Goal: Transaction & Acquisition: Book appointment/travel/reservation

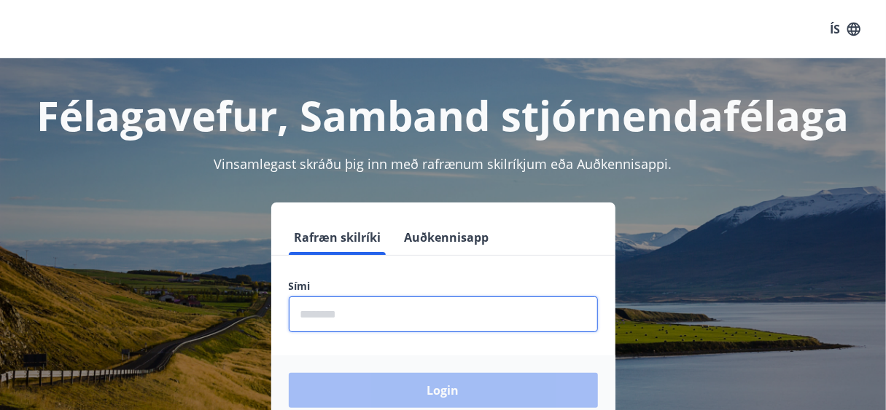
click at [367, 313] on input "phone" at bounding box center [443, 315] width 309 height 36
type input "********"
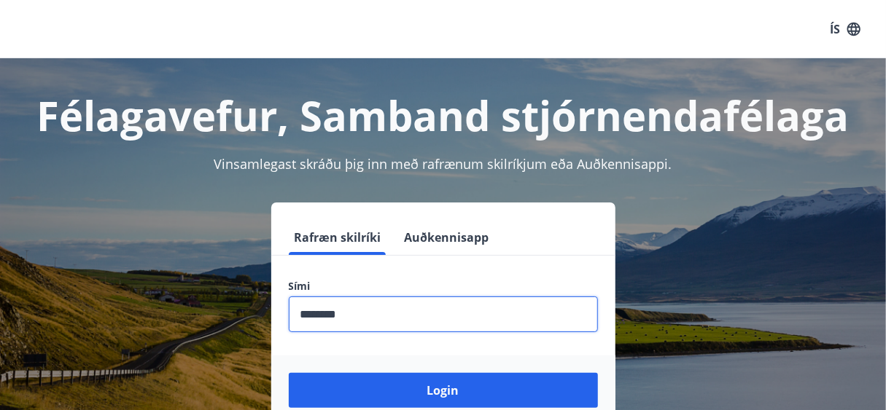
click at [289, 373] on button "Login" at bounding box center [443, 390] width 309 height 35
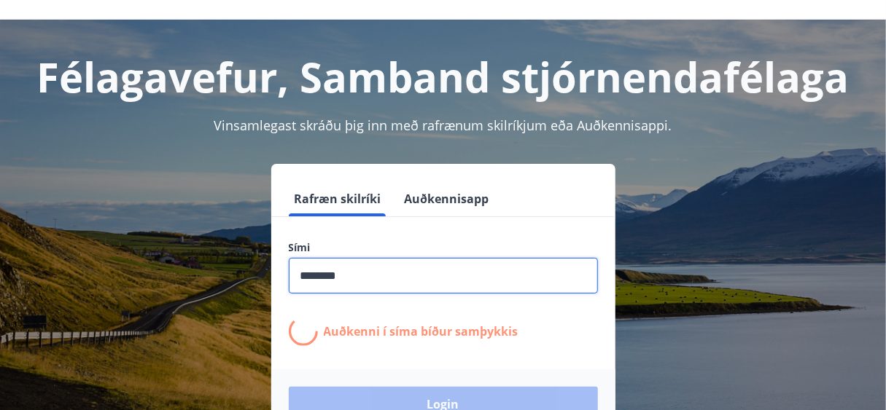
scroll to position [58, 0]
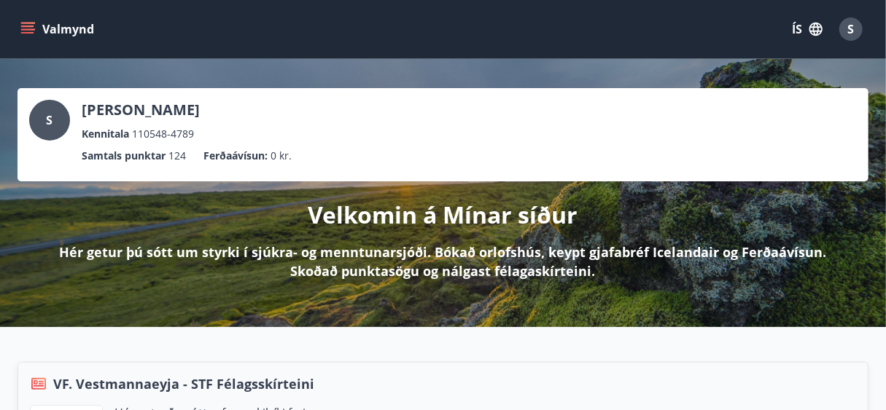
click at [67, 31] on button "Valmynd" at bounding box center [58, 29] width 82 height 26
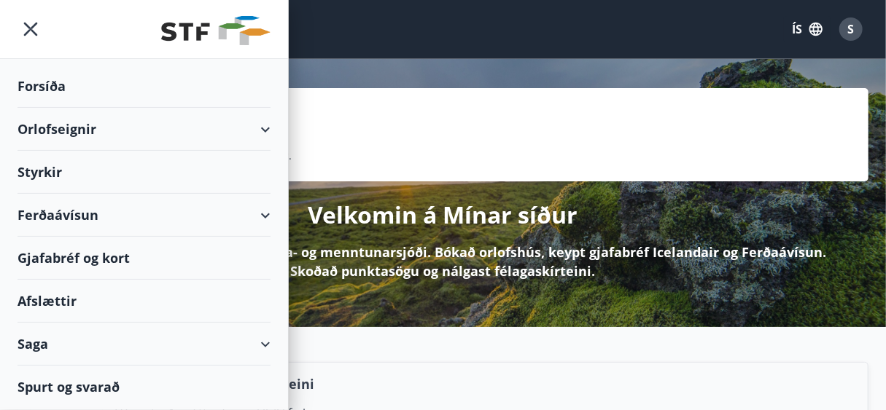
click at [44, 128] on div "Orlofseignir" at bounding box center [143, 129] width 253 height 43
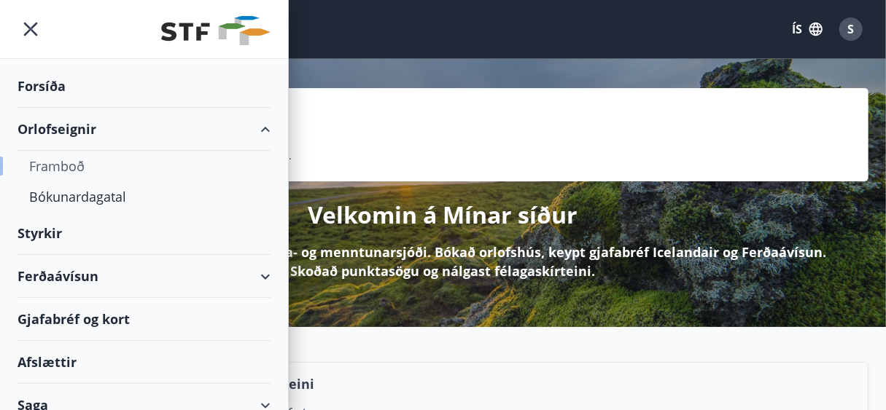
click at [54, 166] on div "Framboð" at bounding box center [144, 166] width 230 height 31
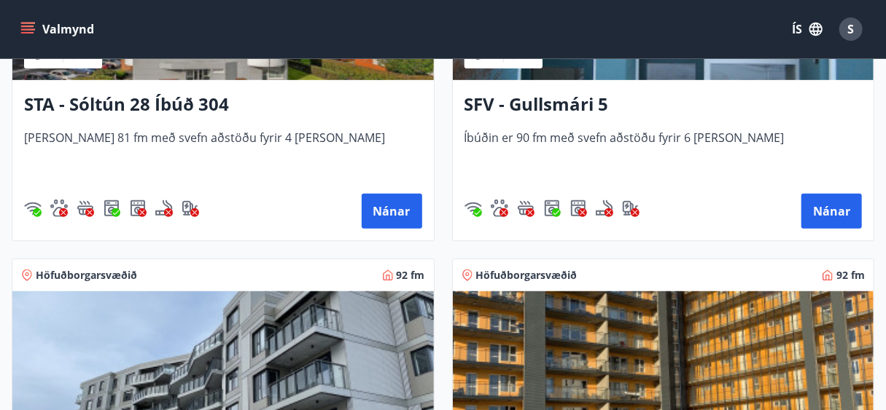
scroll to position [2857, 0]
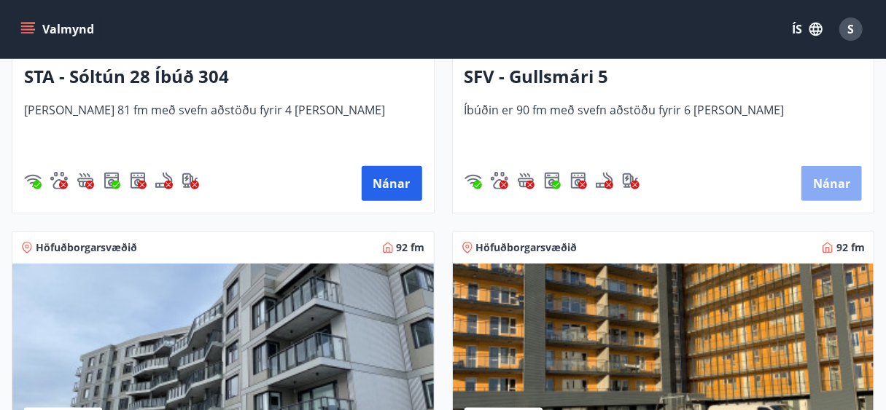
click at [845, 178] on button "Nánar" at bounding box center [831, 183] width 60 height 35
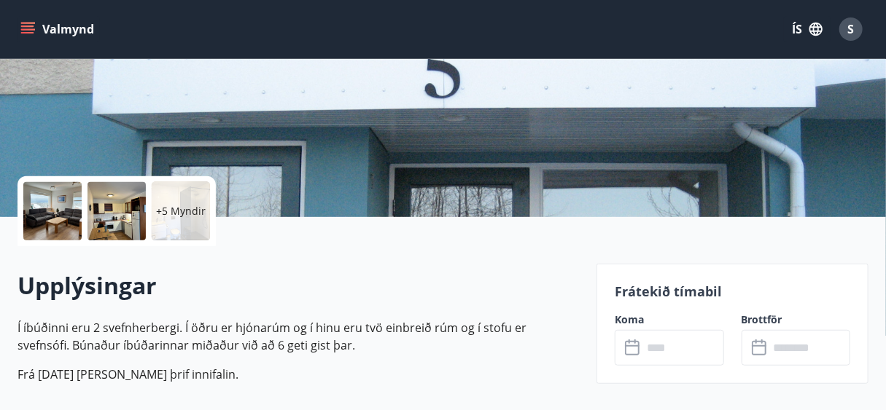
scroll to position [233, 0]
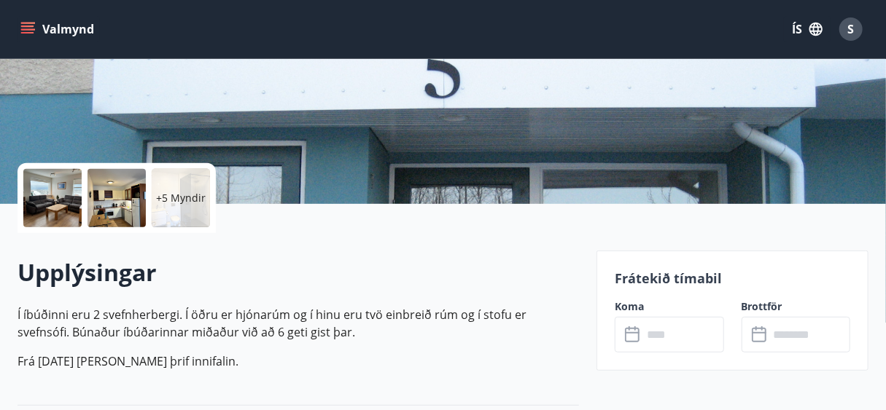
click at [665, 340] on input "text" at bounding box center [683, 335] width 82 height 36
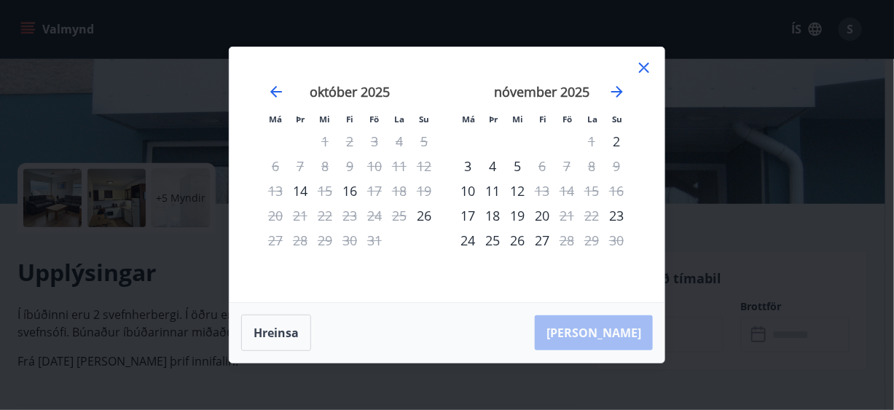
click at [425, 190] on div "19" at bounding box center [424, 191] width 25 height 25
click at [427, 187] on div "19" at bounding box center [424, 191] width 25 height 25
click at [643, 65] on icon at bounding box center [644, 67] width 17 height 17
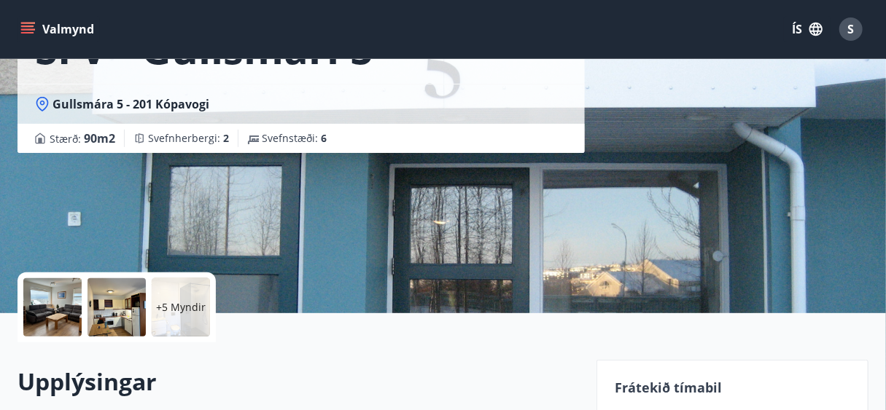
scroll to position [117, 0]
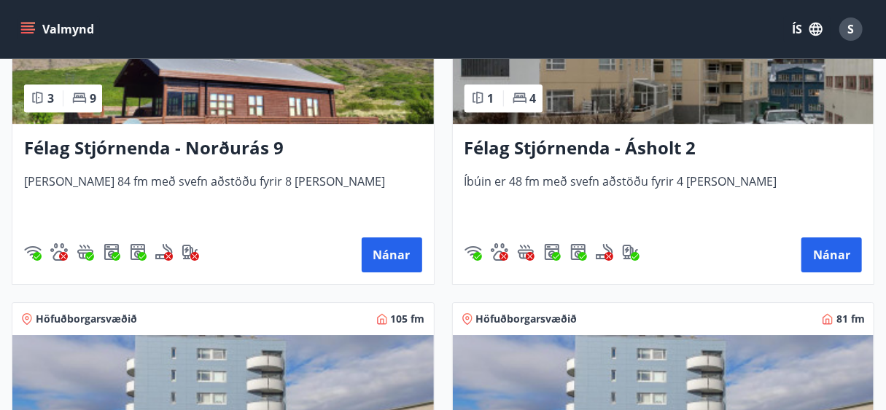
scroll to position [1983, 0]
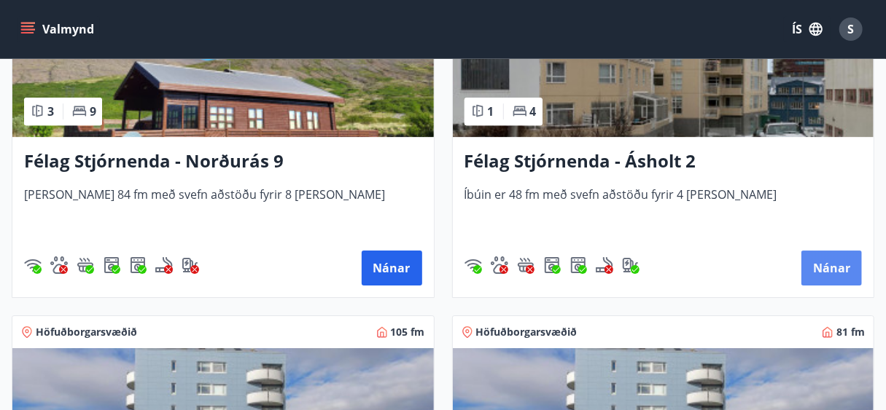
click at [824, 268] on button "Nánar" at bounding box center [831, 268] width 60 height 35
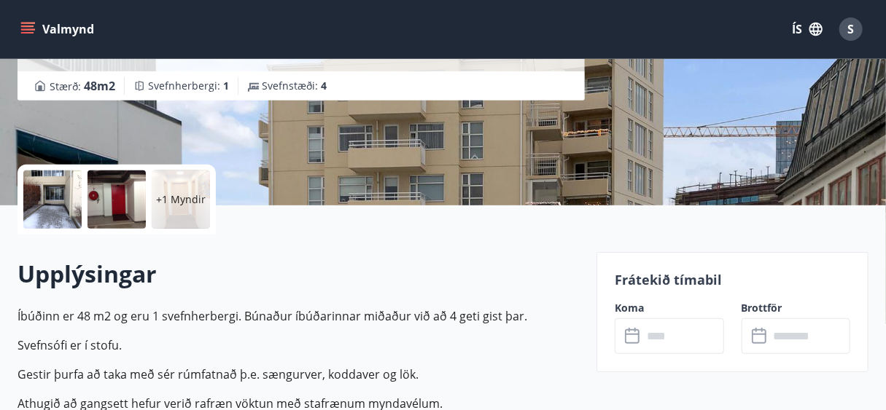
scroll to position [233, 0]
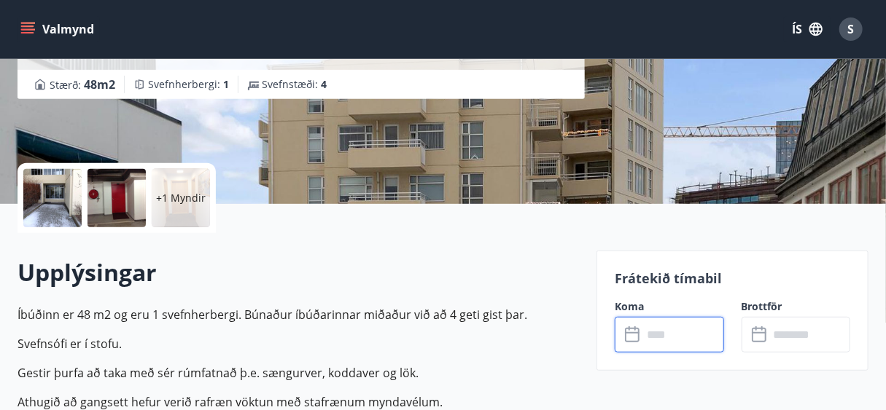
click at [658, 336] on input "text" at bounding box center [683, 335] width 82 height 36
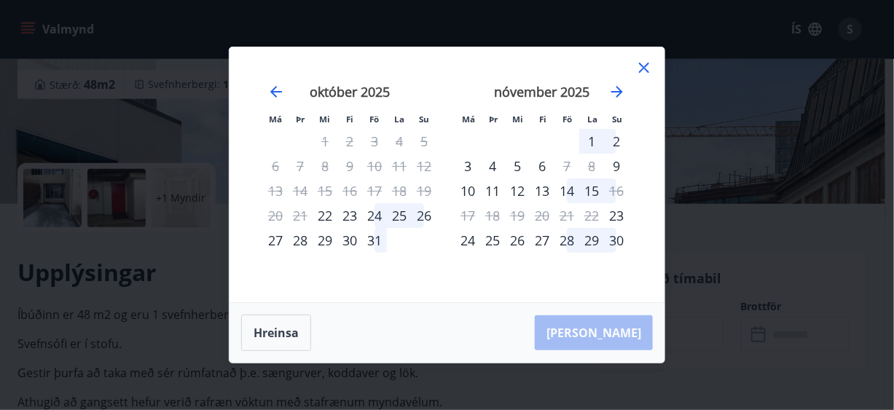
click at [644, 67] on icon at bounding box center [644, 68] width 10 height 10
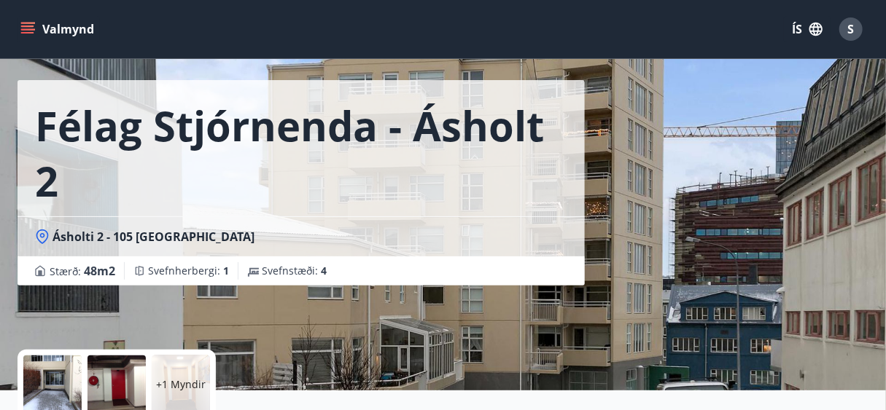
scroll to position [0, 0]
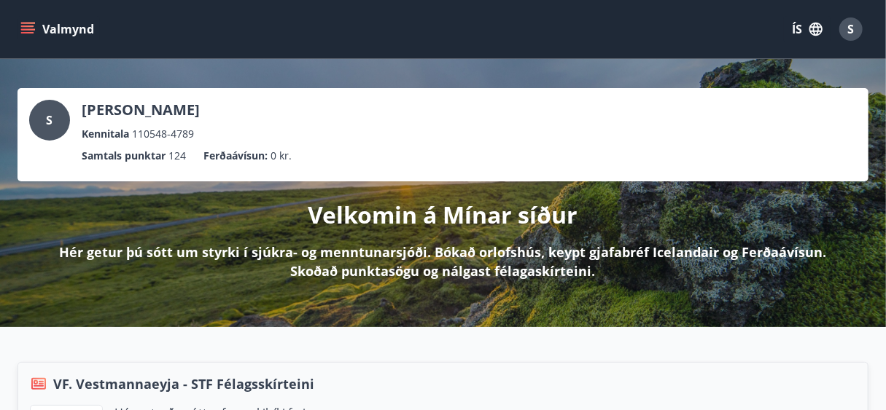
click at [74, 33] on button "Valmynd" at bounding box center [58, 29] width 82 height 26
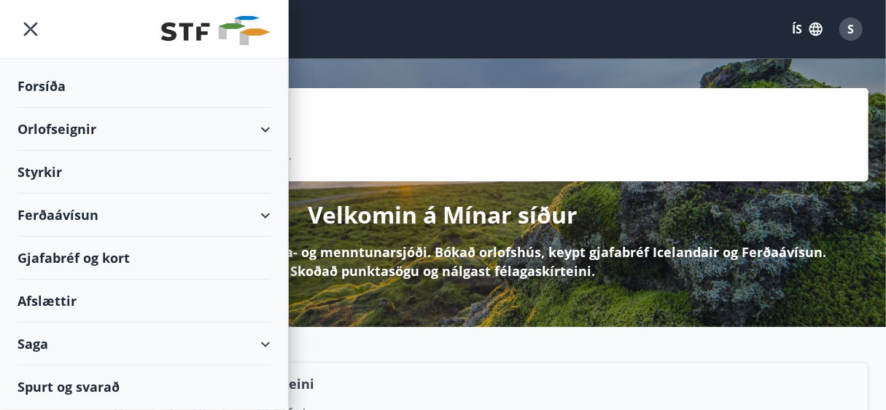
click at [82, 130] on div "Orlofseignir" at bounding box center [143, 129] width 253 height 43
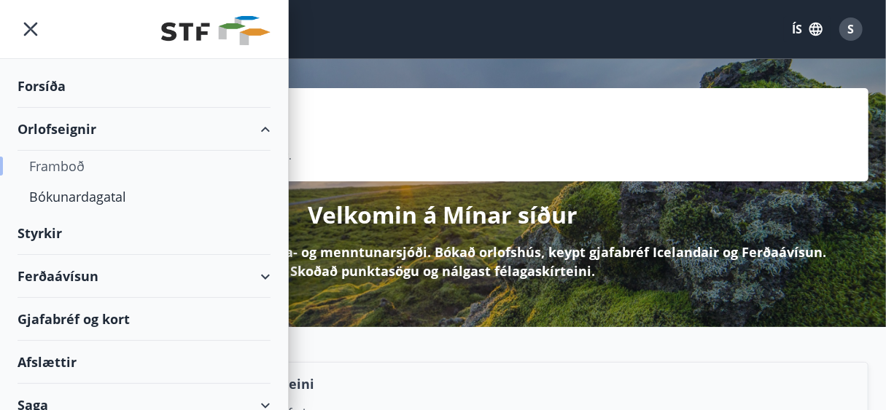
click at [79, 168] on div "Framboð" at bounding box center [144, 166] width 230 height 31
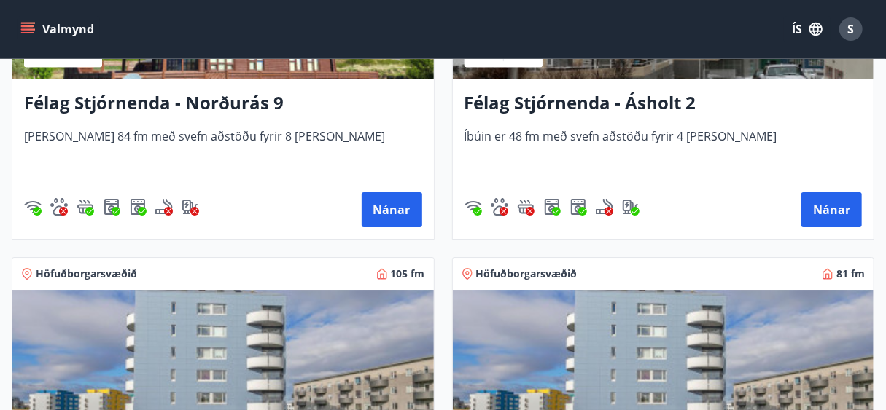
scroll to position [2391, 0]
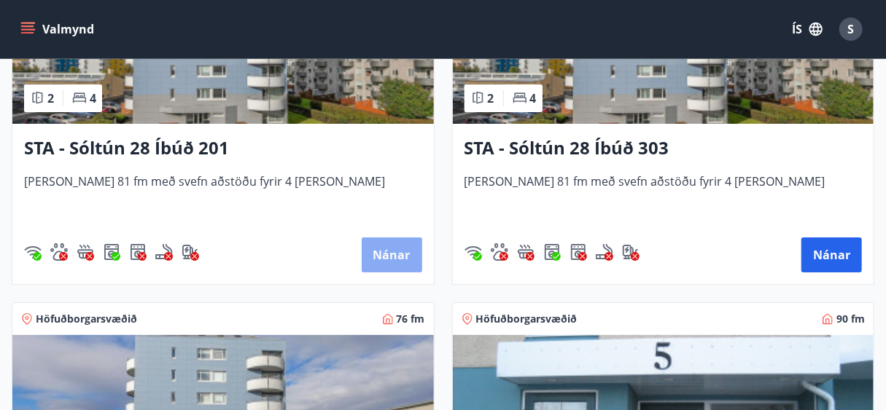
click at [385, 256] on button "Nánar" at bounding box center [392, 255] width 60 height 35
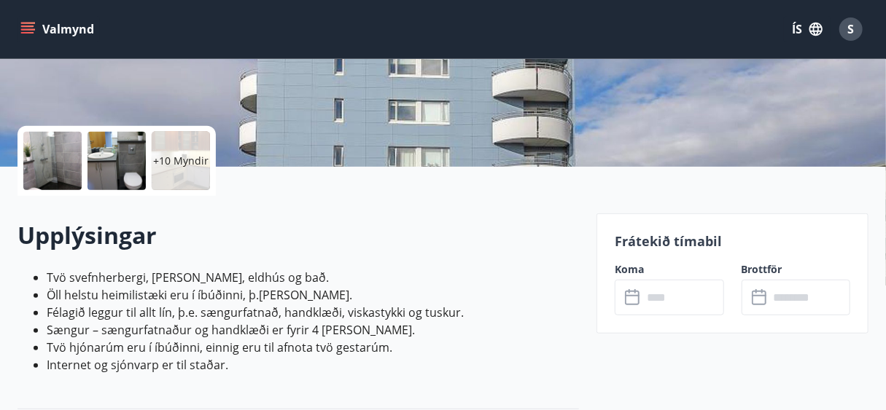
scroll to position [292, 0]
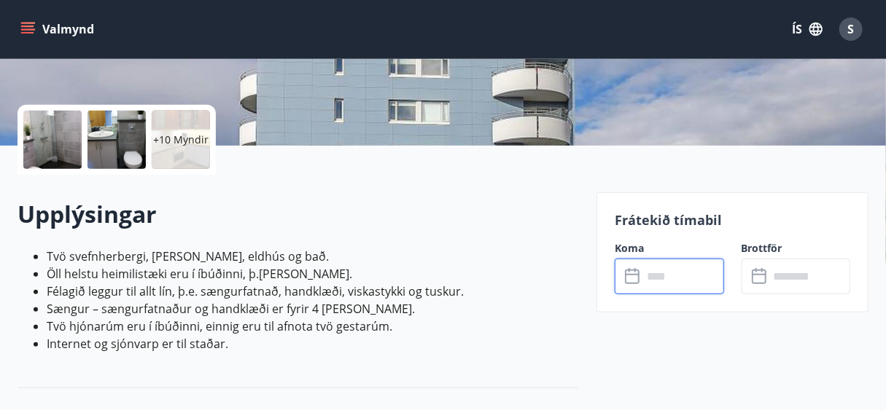
click at [654, 279] on input "text" at bounding box center [683, 277] width 82 height 36
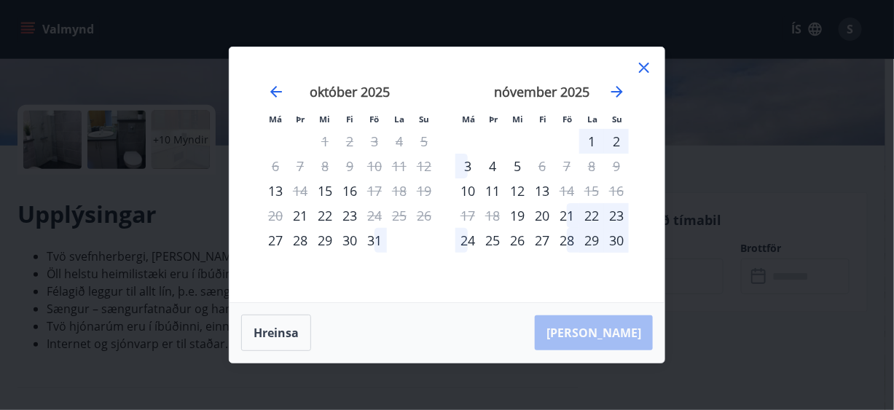
click at [644, 70] on icon at bounding box center [644, 67] width 17 height 17
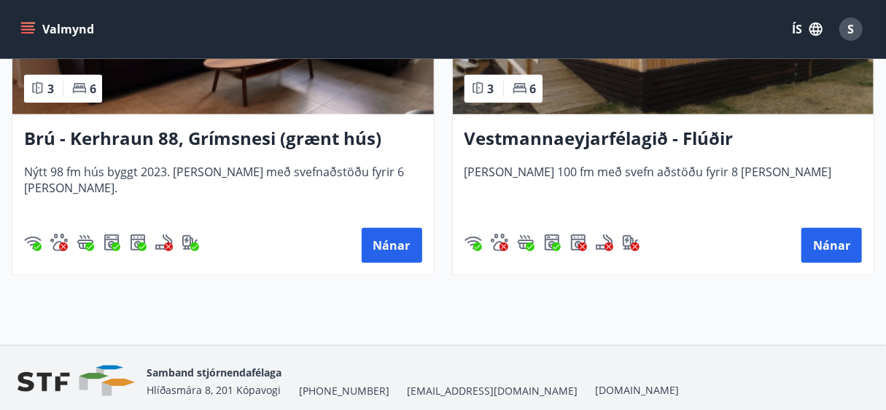
scroll to position [5617, 0]
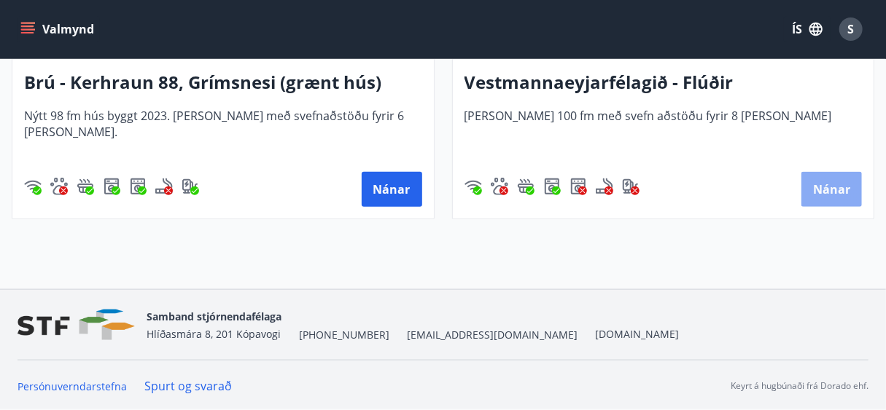
click at [834, 189] on button "Nánar" at bounding box center [831, 189] width 60 height 35
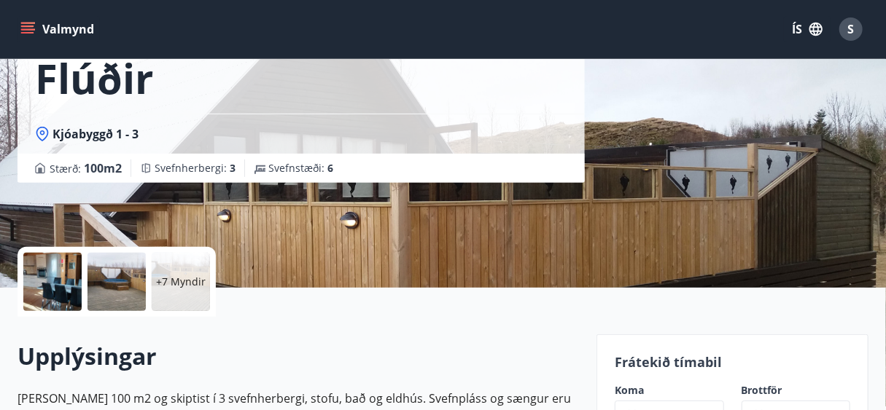
scroll to position [292, 0]
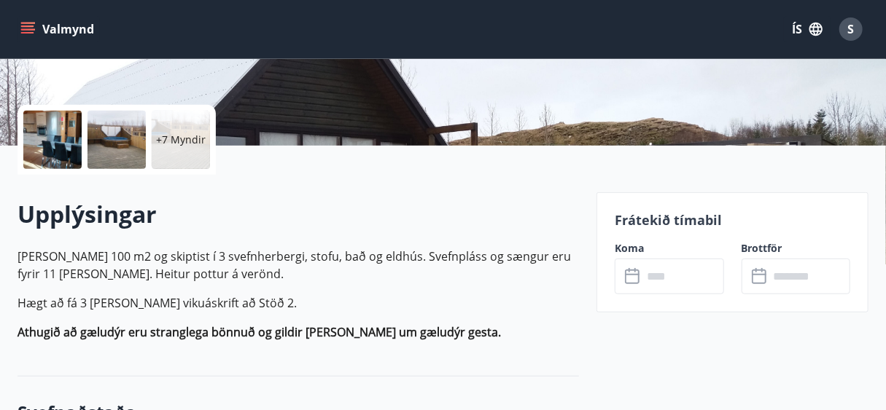
click at [632, 276] on icon at bounding box center [633, 276] width 17 height 17
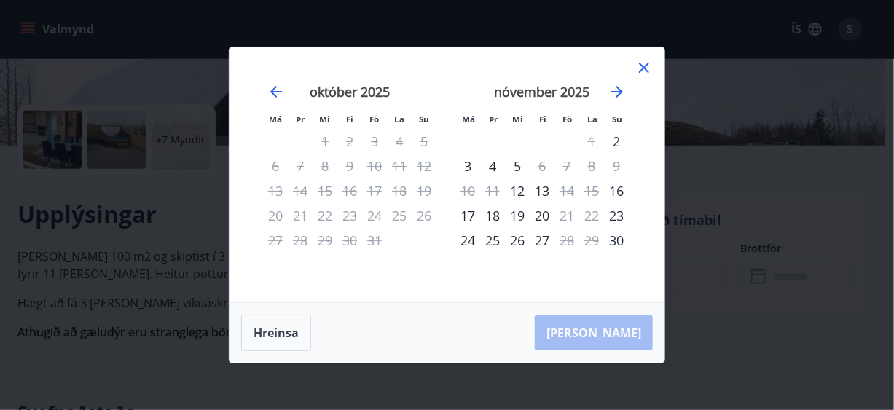
click at [647, 71] on icon at bounding box center [644, 68] width 10 height 10
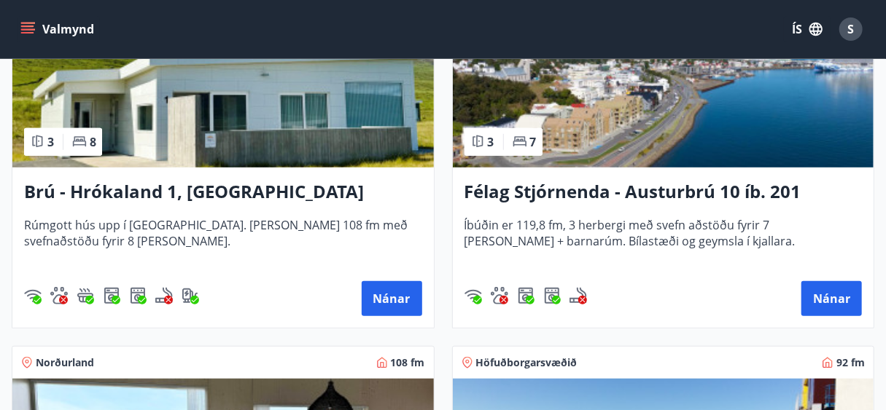
scroll to position [408, 0]
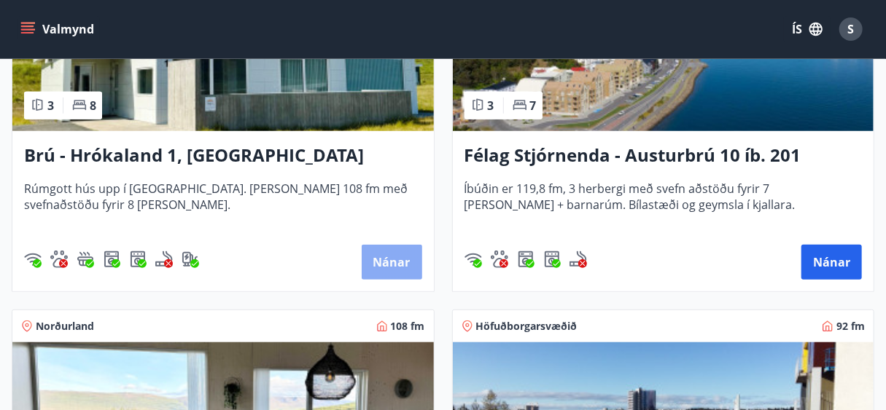
click at [383, 261] on button "Nánar" at bounding box center [392, 262] width 60 height 35
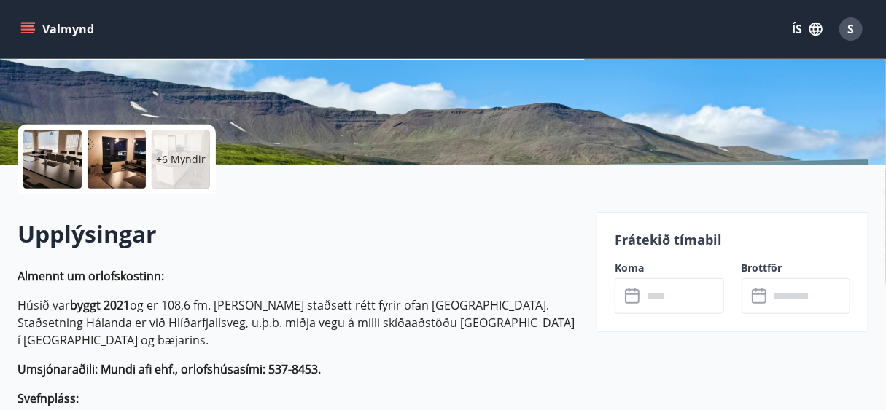
scroll to position [292, 0]
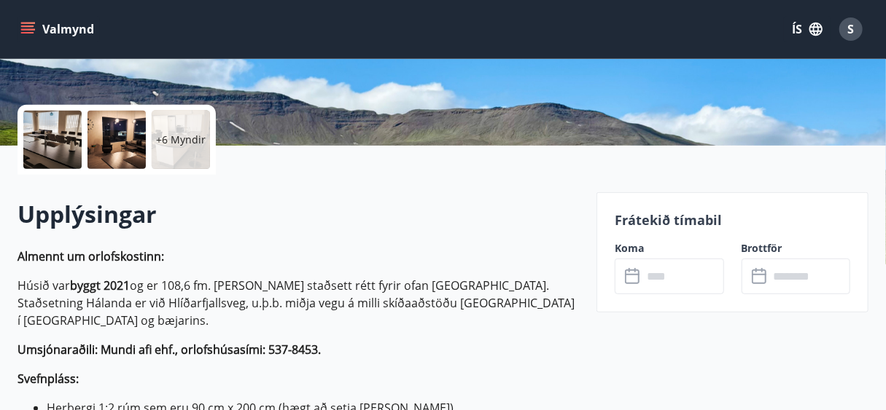
click at [628, 278] on icon at bounding box center [633, 276] width 17 height 17
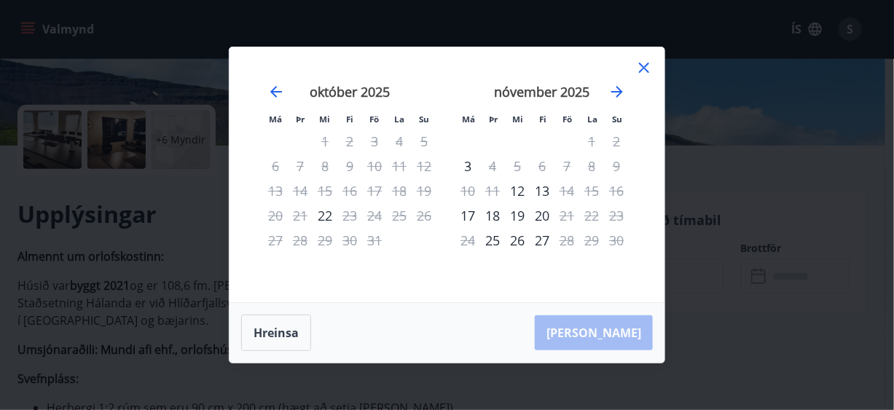
click at [641, 69] on icon at bounding box center [644, 67] width 17 height 17
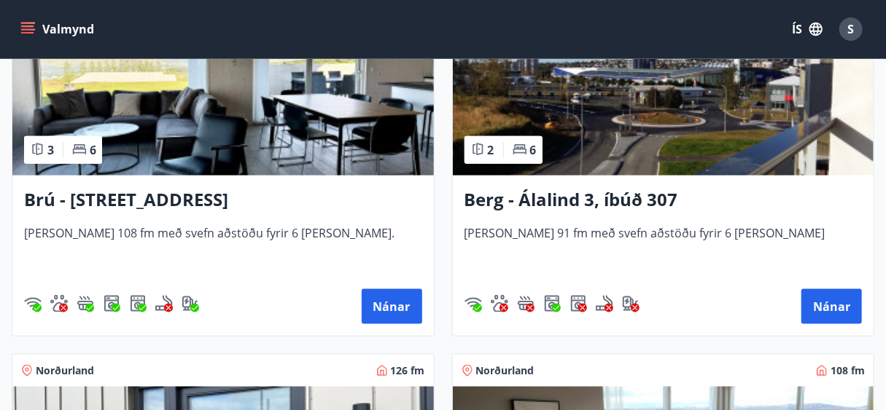
scroll to position [758, 0]
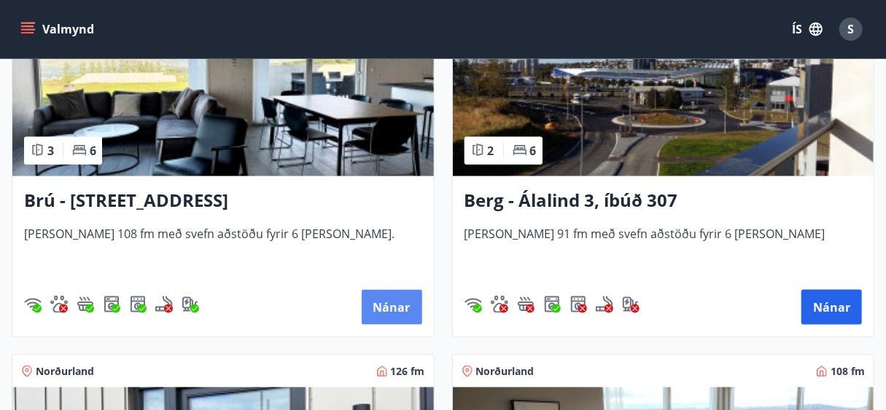
click at [394, 308] on button "Nánar" at bounding box center [392, 307] width 60 height 35
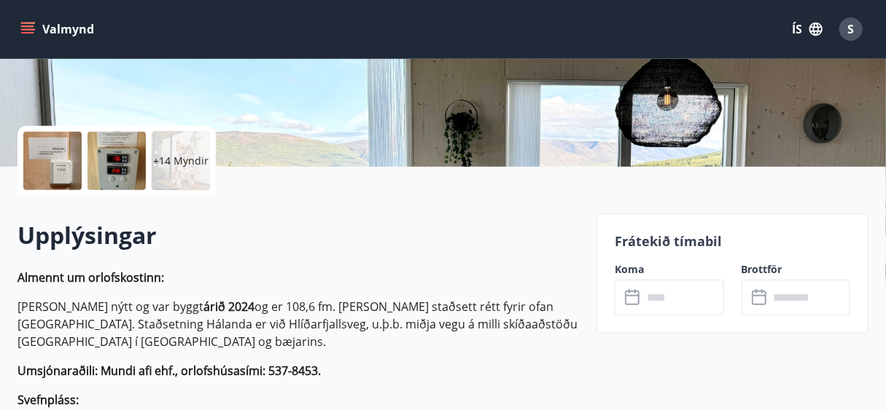
scroll to position [292, 0]
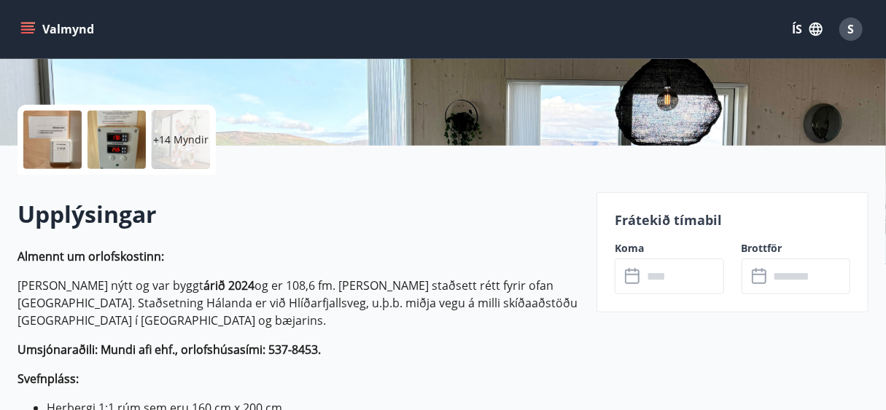
click at [634, 278] on icon at bounding box center [633, 276] width 17 height 17
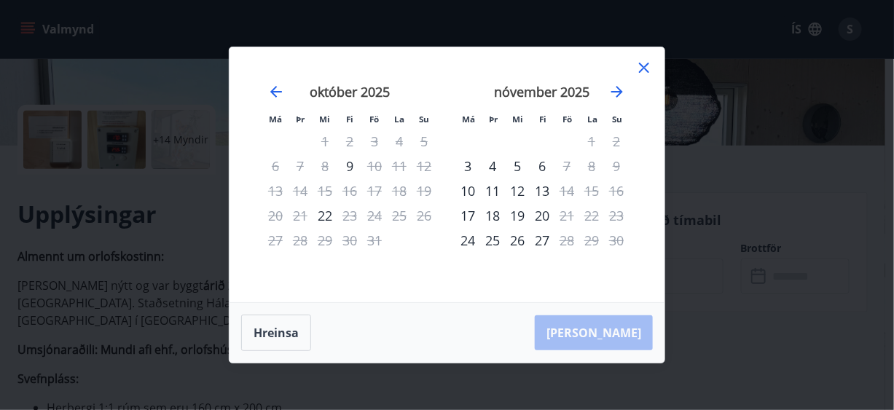
drag, startPoint x: 644, startPoint y: 68, endPoint x: 495, endPoint y: 59, distance: 149.7
click at [644, 68] on icon at bounding box center [645, 68] width 2 height 2
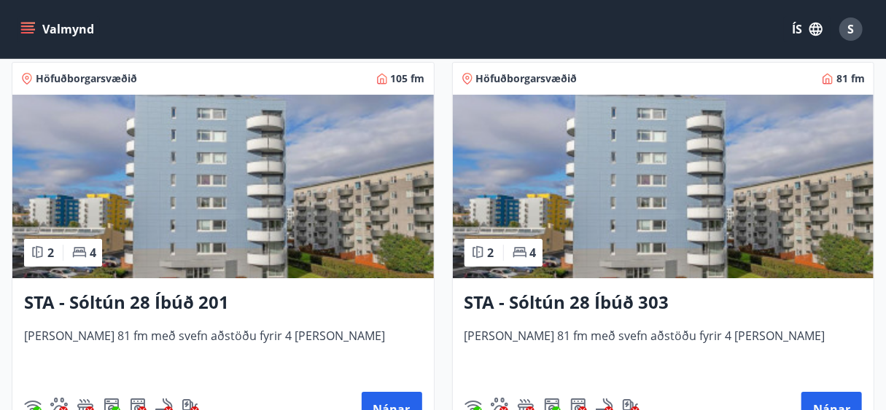
scroll to position [2274, 0]
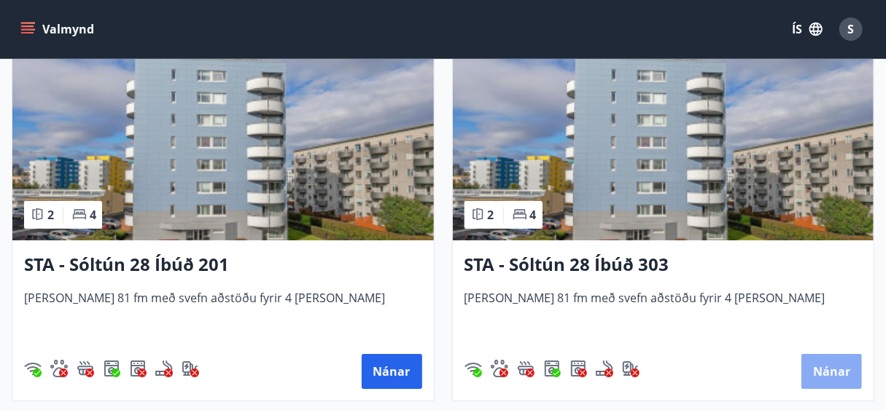
click at [838, 375] on button "Nánar" at bounding box center [831, 371] width 60 height 35
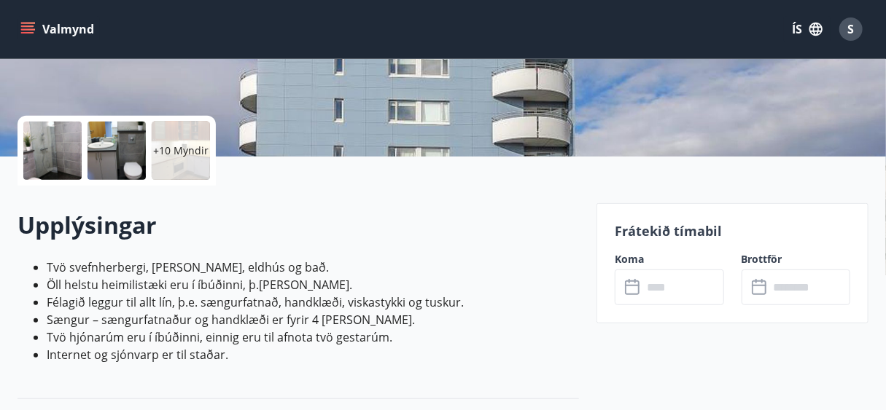
scroll to position [292, 0]
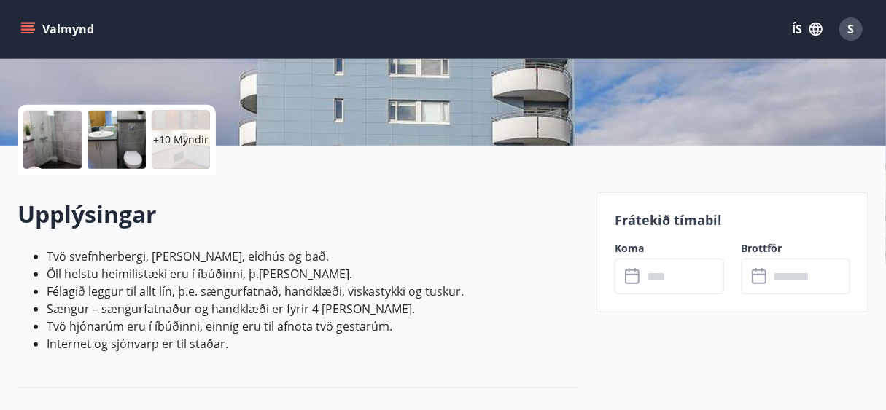
click at [636, 281] on icon at bounding box center [633, 276] width 17 height 17
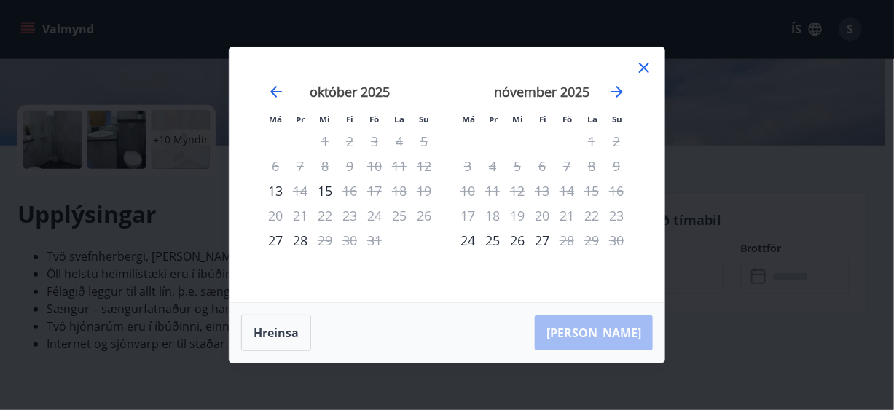
click at [625, 326] on div "[PERSON_NAME]" at bounding box center [447, 333] width 435 height 60
click at [644, 71] on icon at bounding box center [644, 67] width 17 height 17
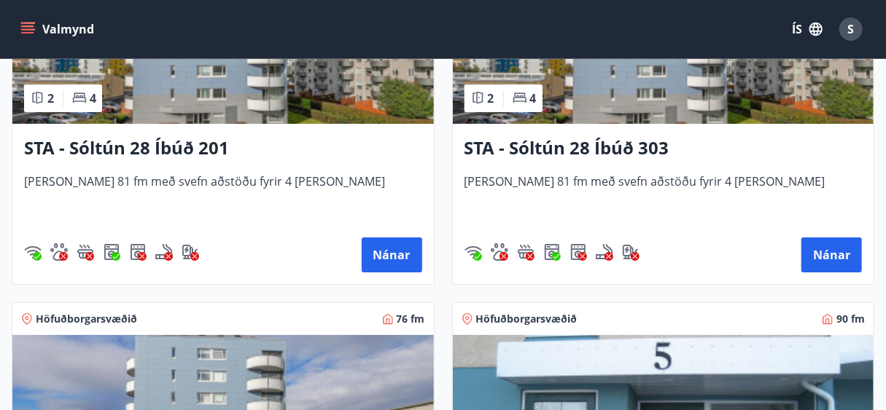
scroll to position [2682, 0]
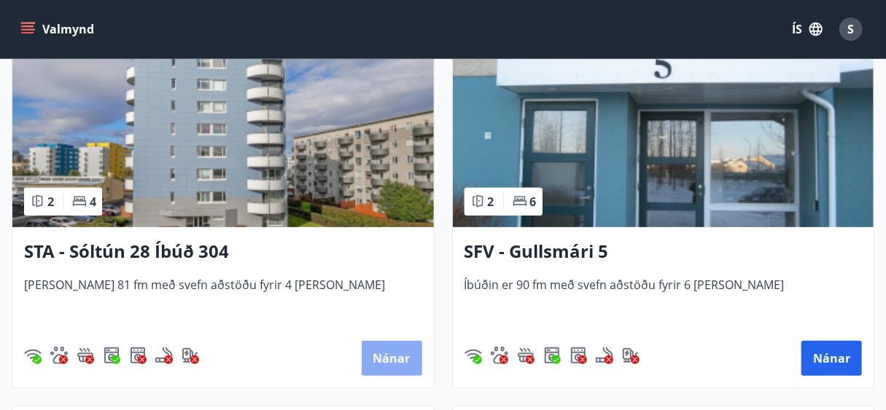
click at [386, 351] on button "Nánar" at bounding box center [392, 358] width 60 height 35
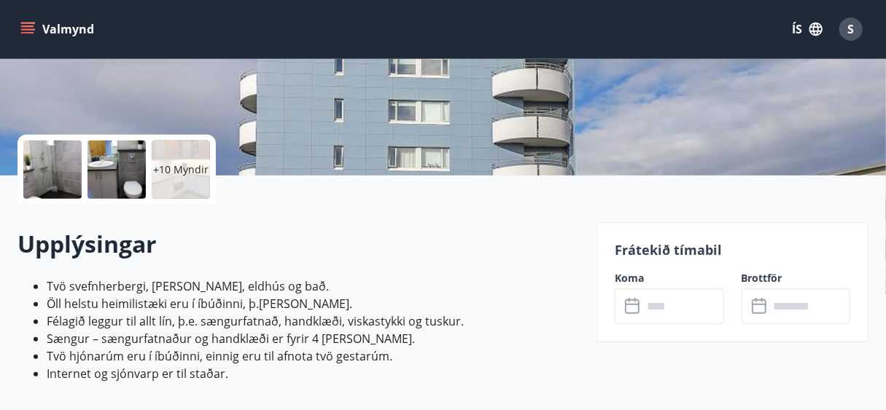
scroll to position [292, 0]
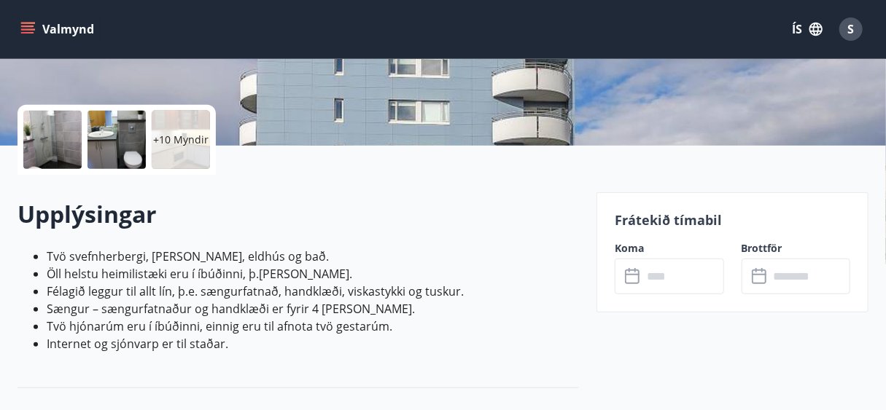
click at [635, 277] on icon at bounding box center [633, 276] width 17 height 17
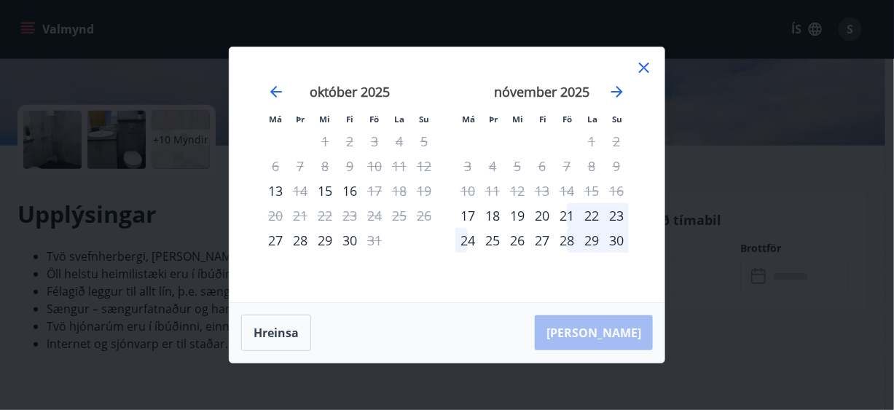
click at [645, 68] on icon at bounding box center [644, 68] width 10 height 10
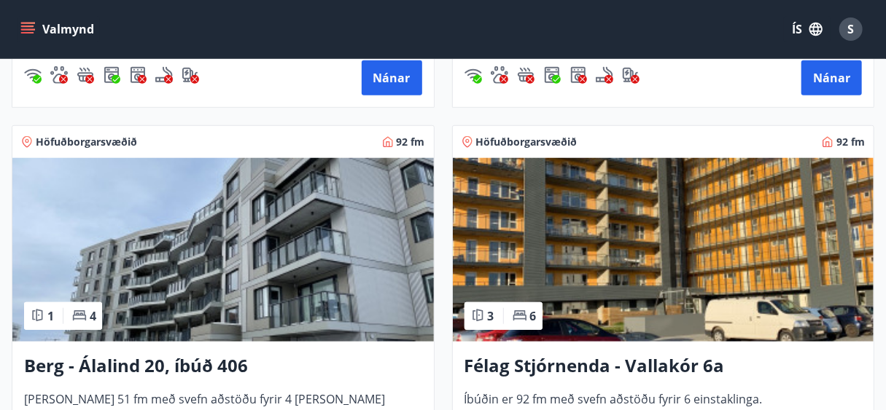
scroll to position [3109, 0]
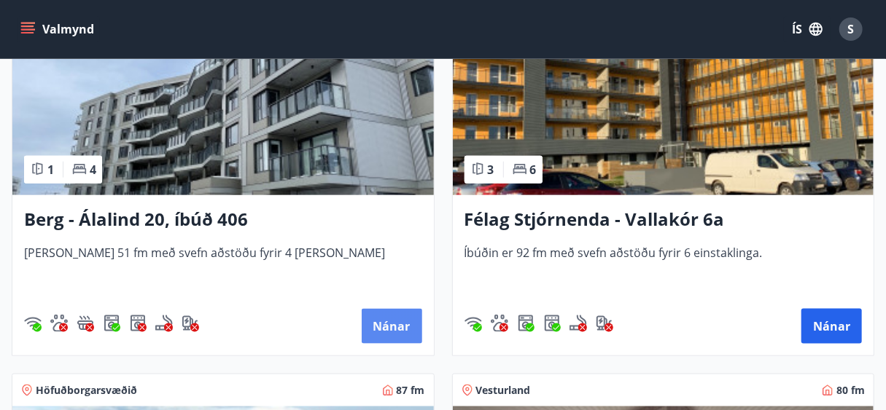
click at [399, 323] on button "Nánar" at bounding box center [392, 326] width 60 height 35
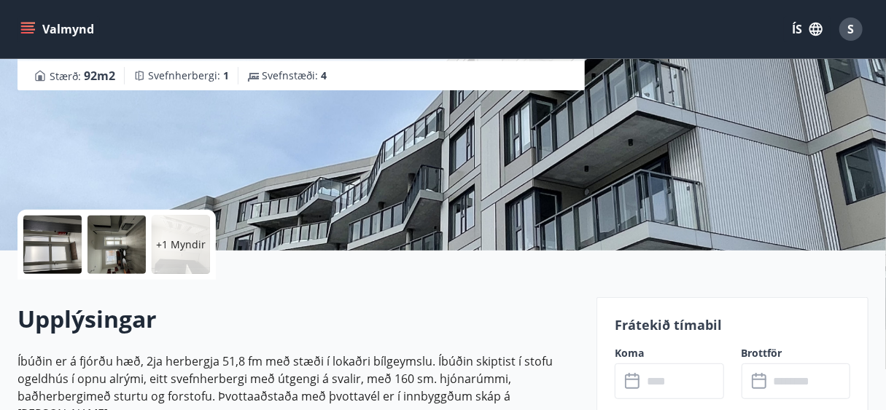
scroll to position [233, 0]
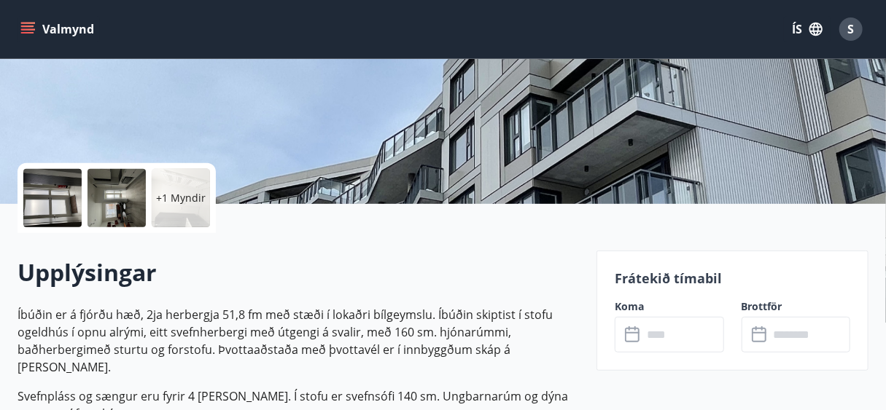
click at [655, 337] on input "text" at bounding box center [683, 335] width 82 height 36
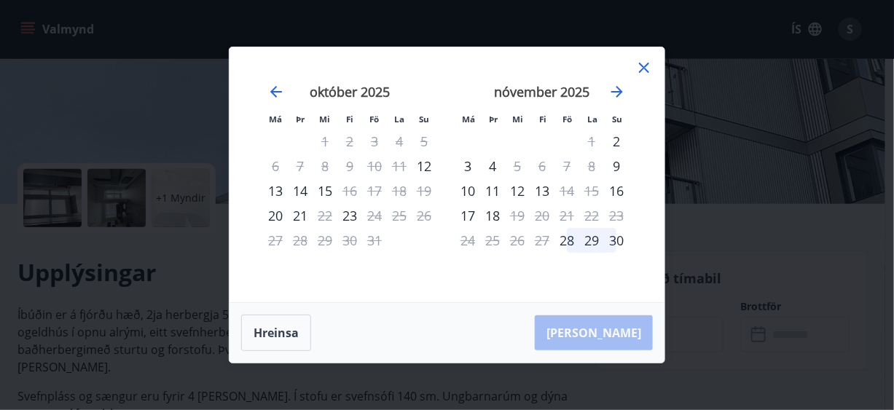
click at [426, 191] on div "19" at bounding box center [424, 191] width 25 height 25
click at [644, 67] on icon at bounding box center [644, 68] width 10 height 10
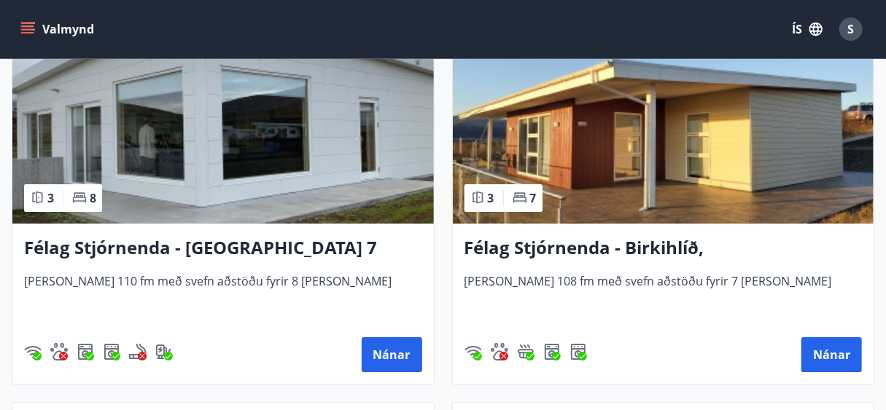
scroll to position [4641, 0]
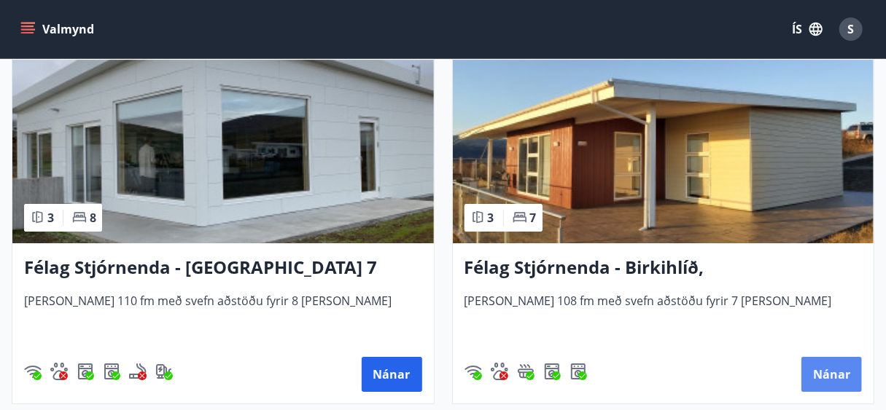
click at [819, 372] on button "Nánar" at bounding box center [831, 374] width 60 height 35
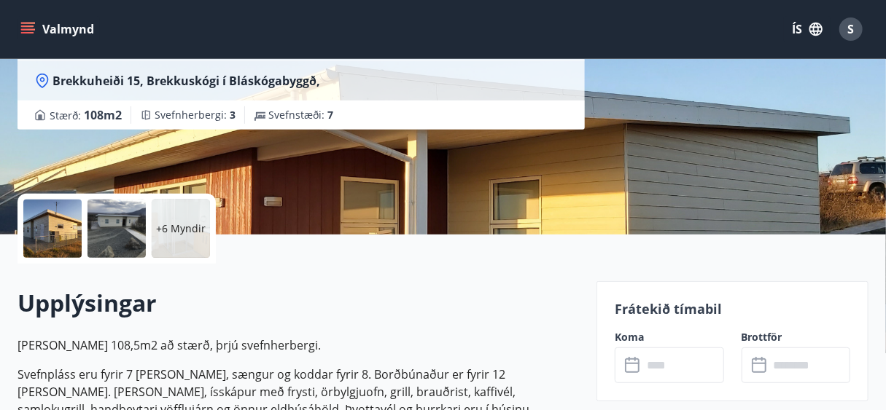
scroll to position [233, 0]
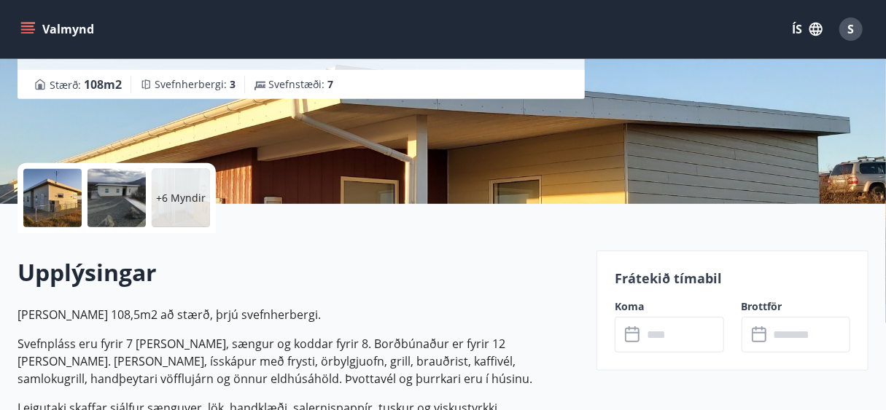
click at [630, 341] on icon at bounding box center [632, 335] width 15 height 15
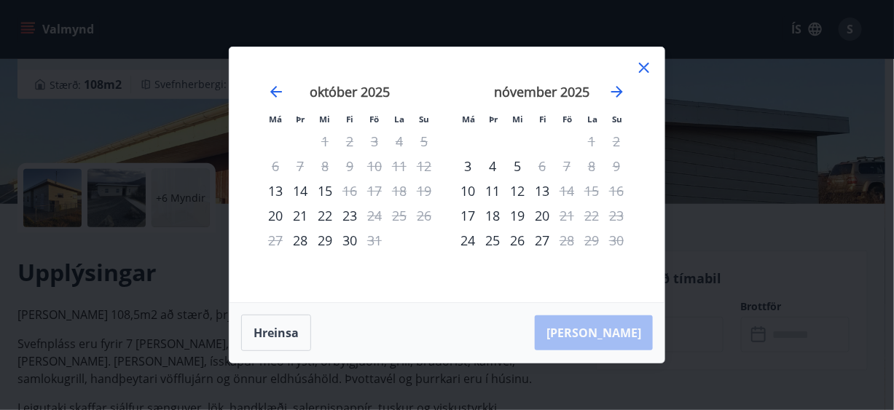
click at [642, 69] on icon at bounding box center [644, 67] width 17 height 17
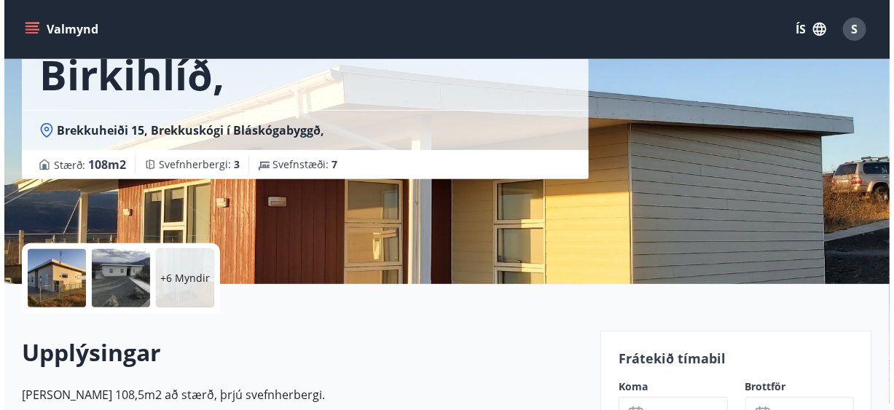
scroll to position [0, 0]
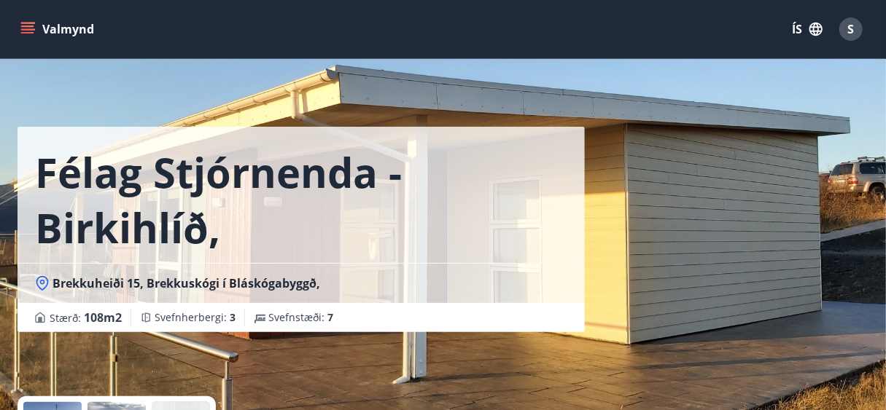
click at [818, 29] on icon "button" at bounding box center [815, 29] width 13 height 13
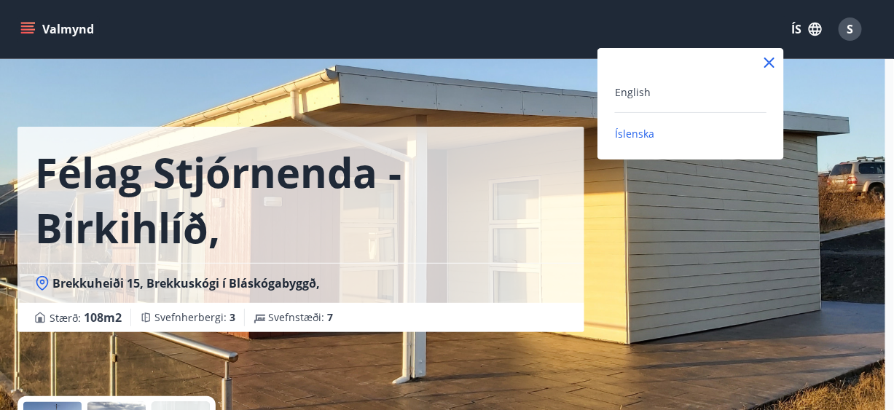
click at [769, 59] on icon at bounding box center [769, 62] width 17 height 17
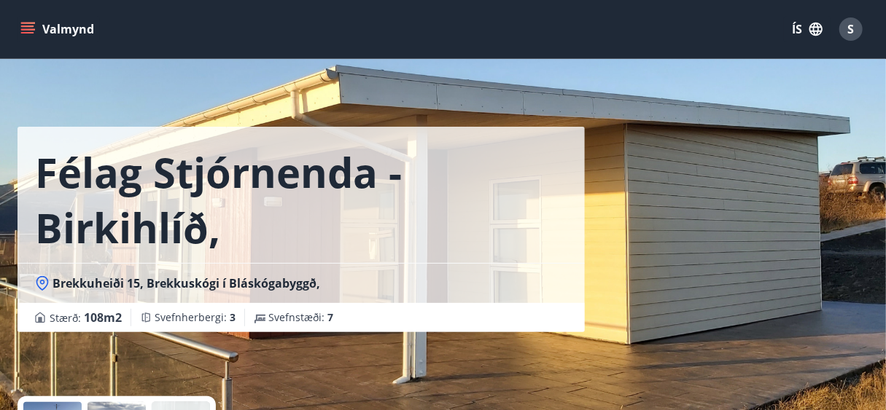
click at [849, 27] on span "S" at bounding box center [851, 29] width 7 height 16
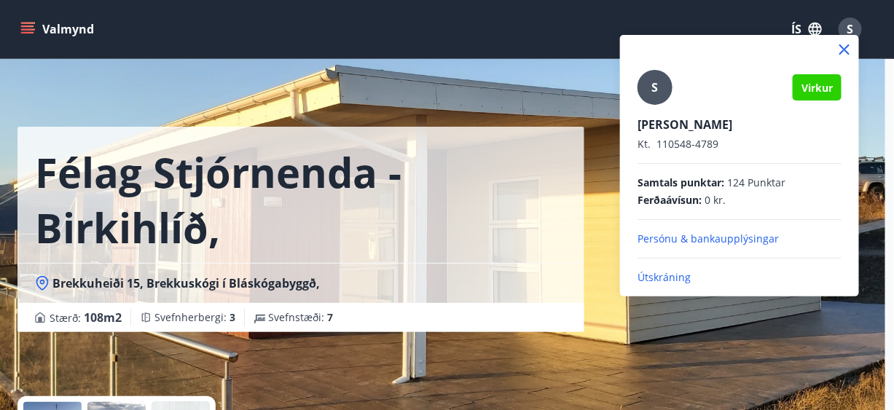
click at [661, 279] on p "Útskráning" at bounding box center [740, 277] width 204 height 15
